Goal: Navigation & Orientation: Understand site structure

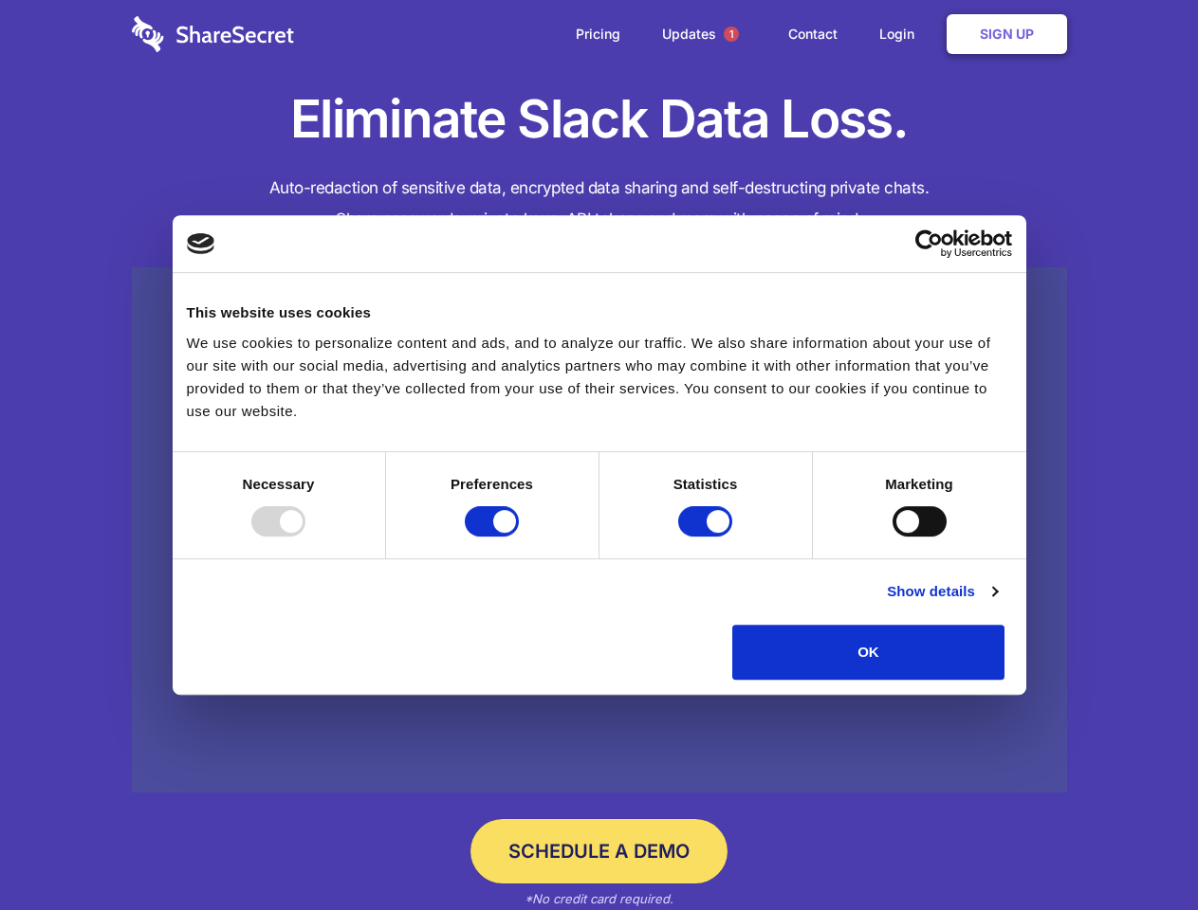
click at [305, 537] on div at bounding box center [278, 521] width 54 height 30
click at [519, 537] on input "Preferences" at bounding box center [492, 521] width 54 height 30
checkbox input "false"
click at [707, 537] on input "Statistics" at bounding box center [705, 521] width 54 height 30
checkbox input "false"
